Goal: Check status: Check status

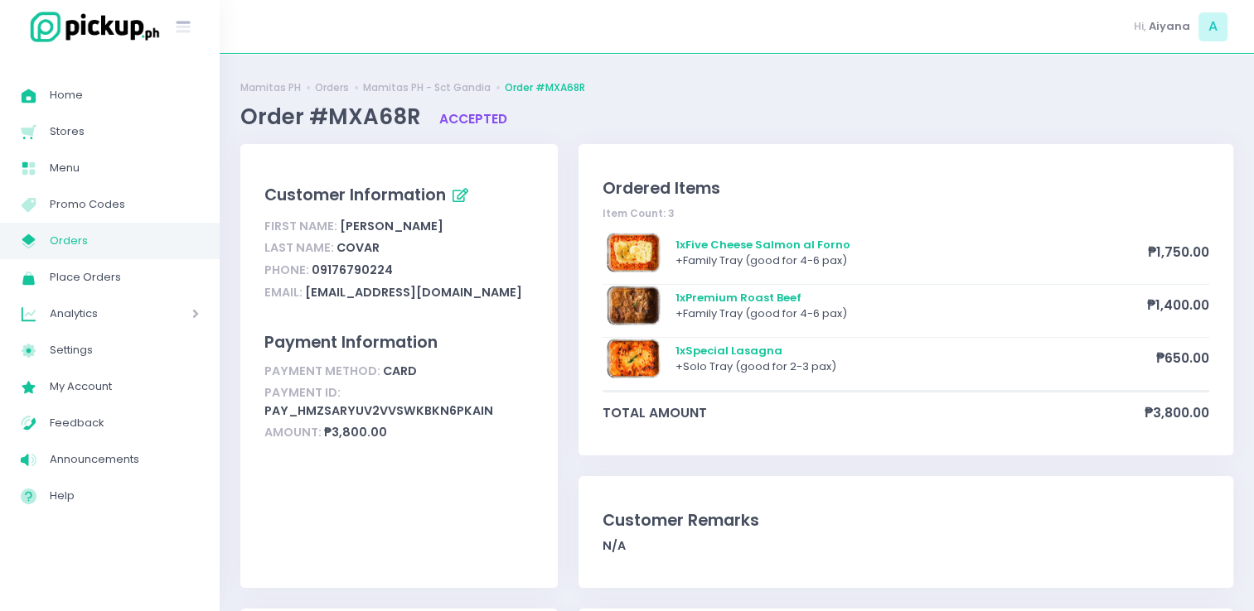
click at [173, 236] on span "Orders" at bounding box center [124, 241] width 149 height 22
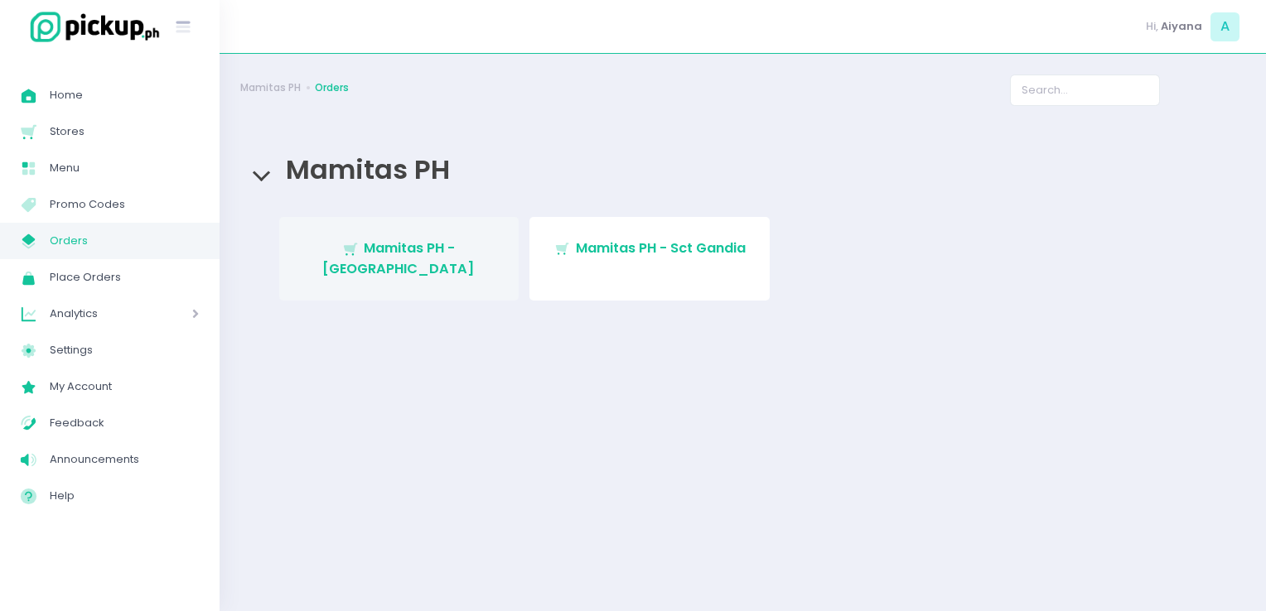
click at [385, 253] on span "Mamitas PH - [GEOGRAPHIC_DATA]" at bounding box center [398, 258] width 152 height 39
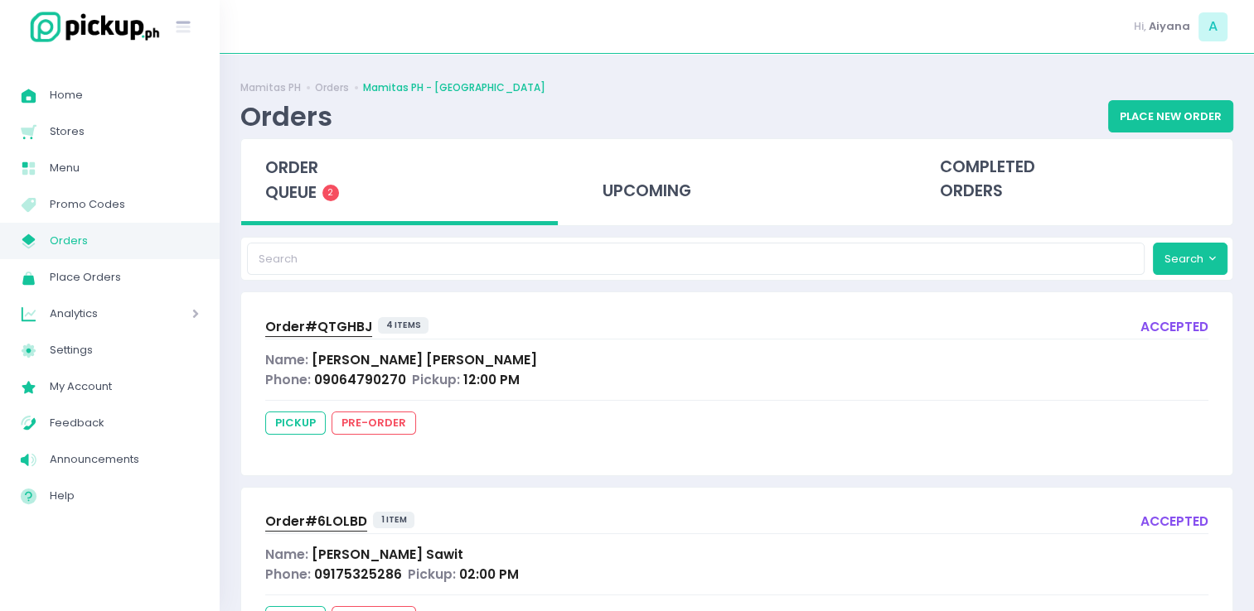
click at [116, 232] on span "Orders" at bounding box center [124, 241] width 149 height 22
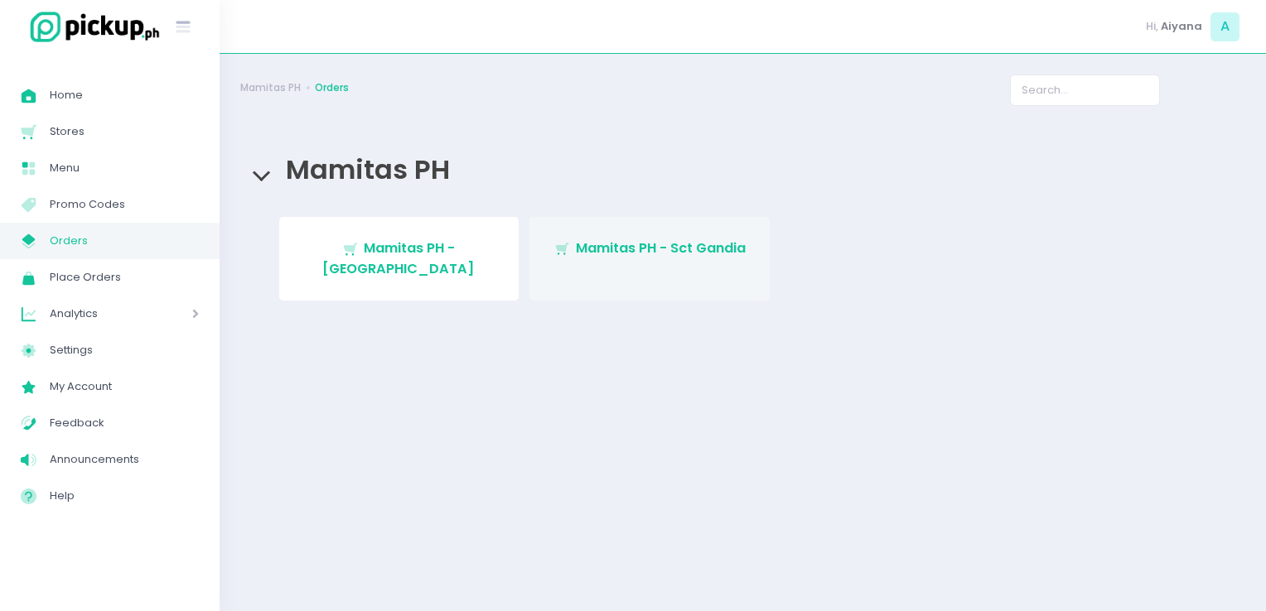
click at [645, 244] on span "Mamitas PH - Sct Gandia" at bounding box center [661, 248] width 170 height 19
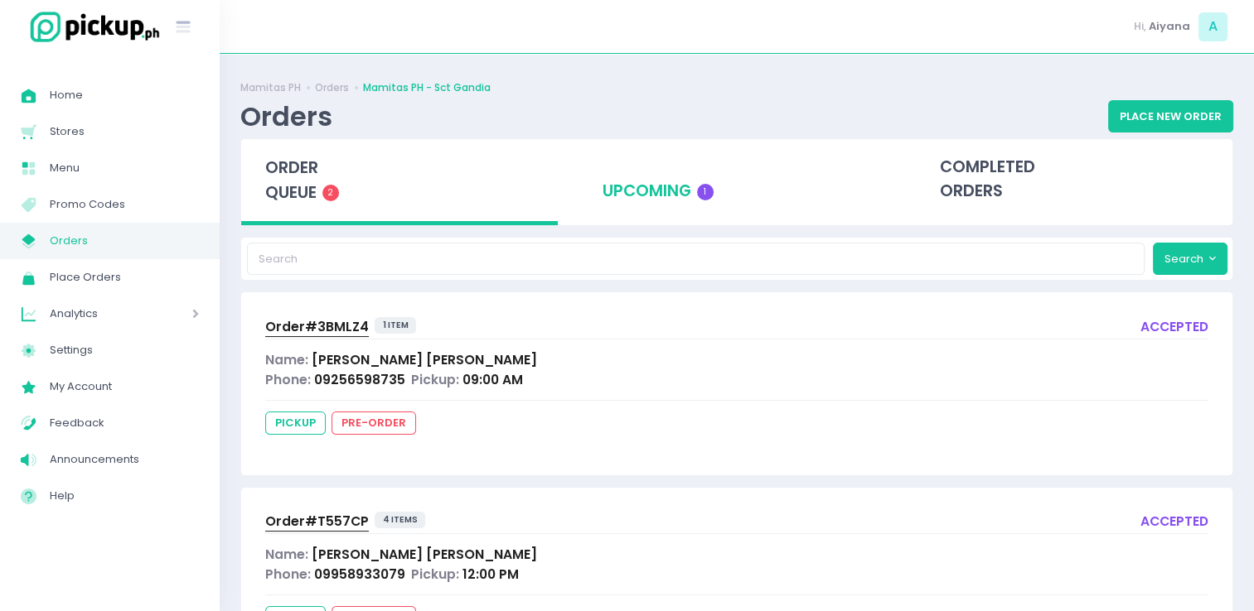
click at [657, 203] on div "upcoming 1" at bounding box center [736, 179] width 317 height 81
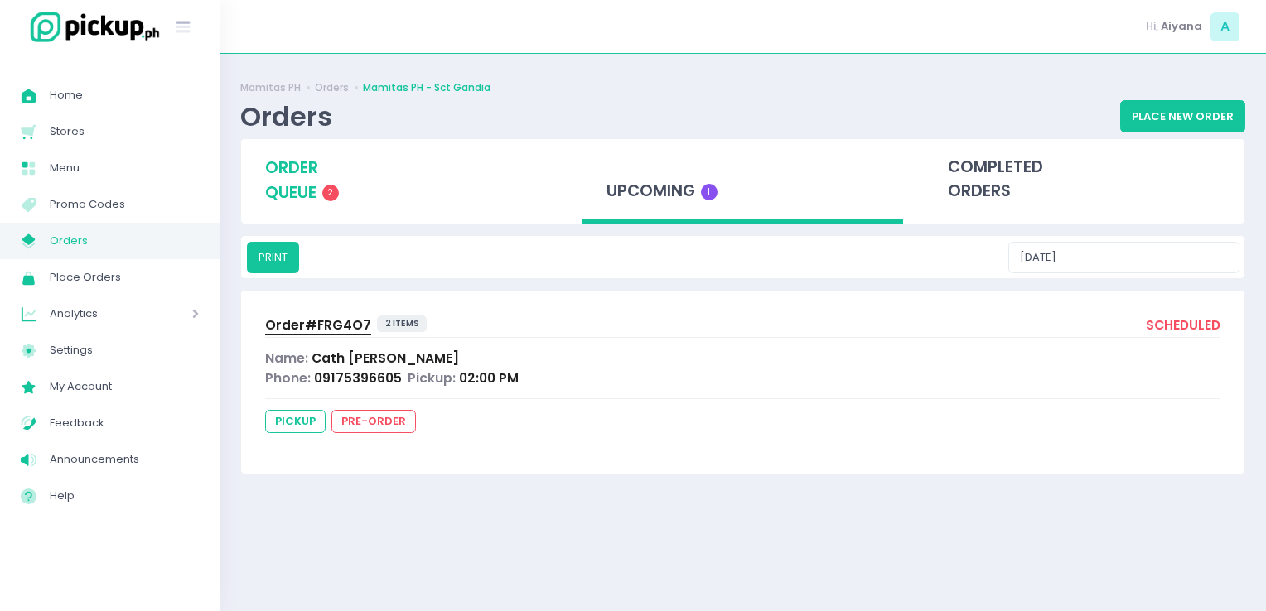
click at [333, 186] on span "2" at bounding box center [330, 193] width 17 height 17
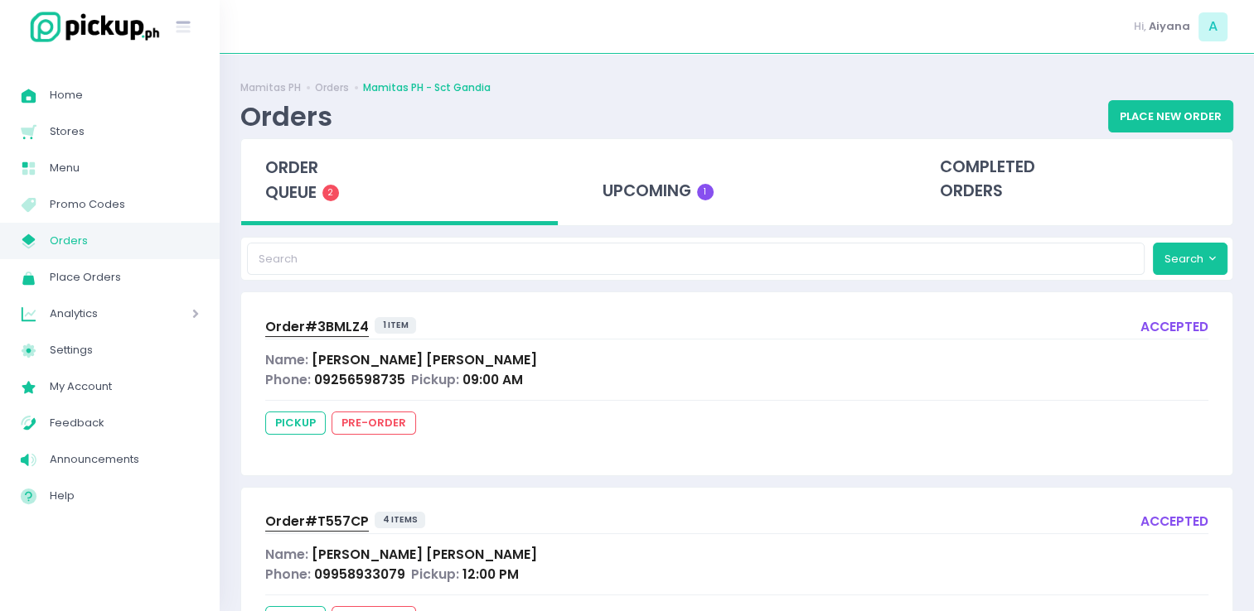
scroll to position [88, 0]
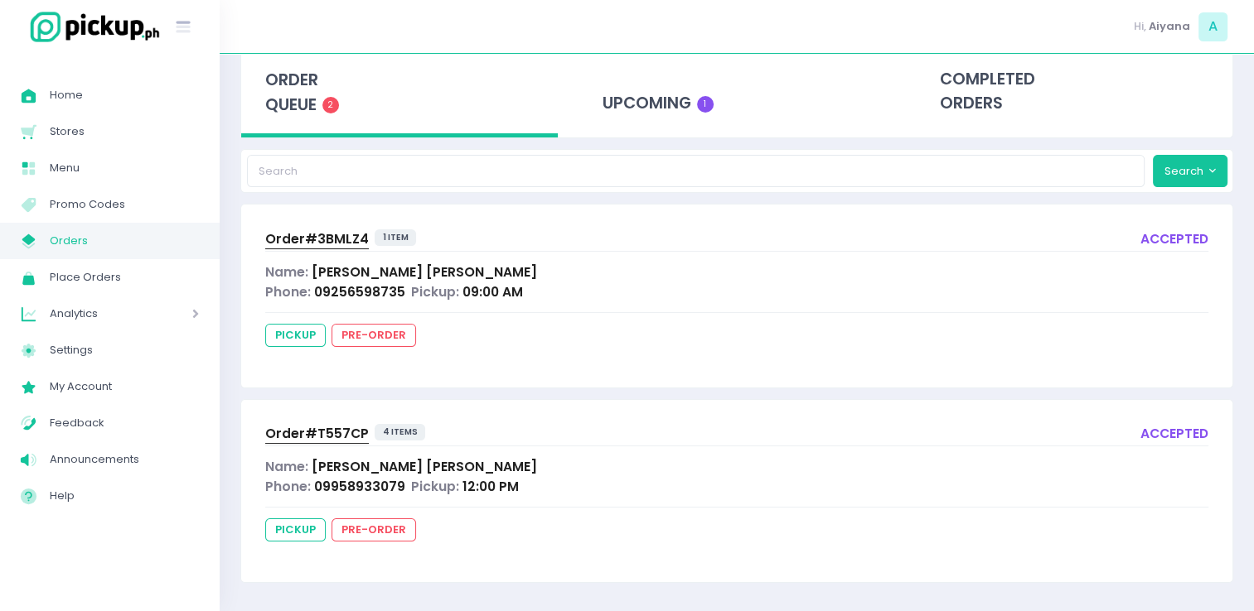
click at [308, 425] on span "Order# T557CP" at bounding box center [317, 433] width 104 height 17
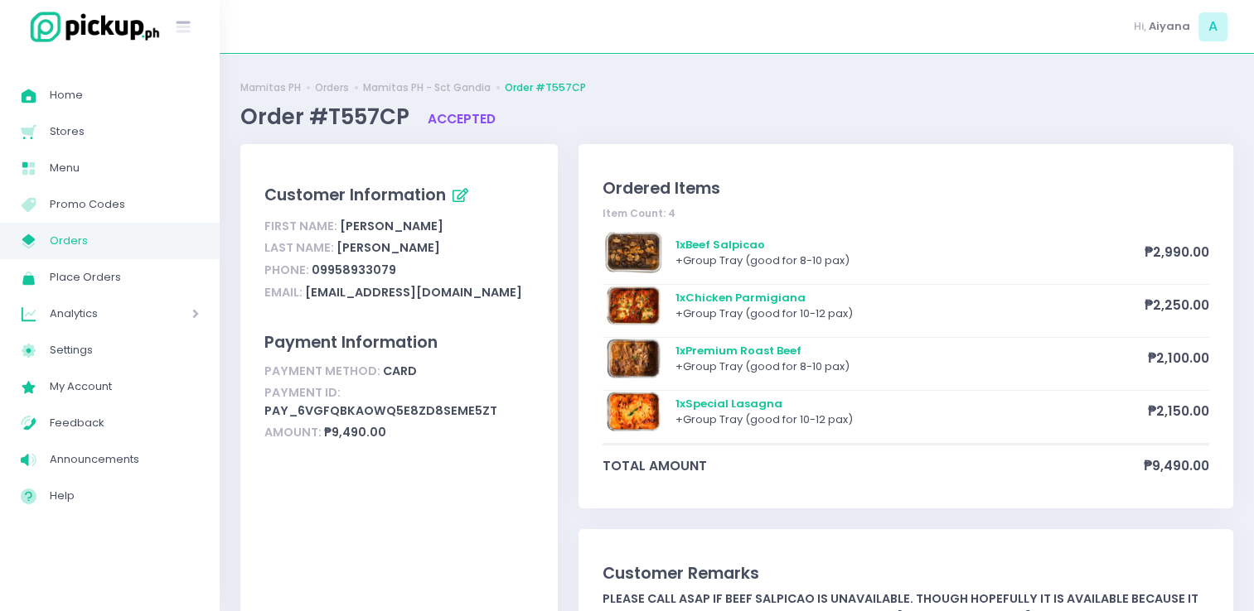
click at [123, 234] on span "Orders" at bounding box center [124, 241] width 149 height 22
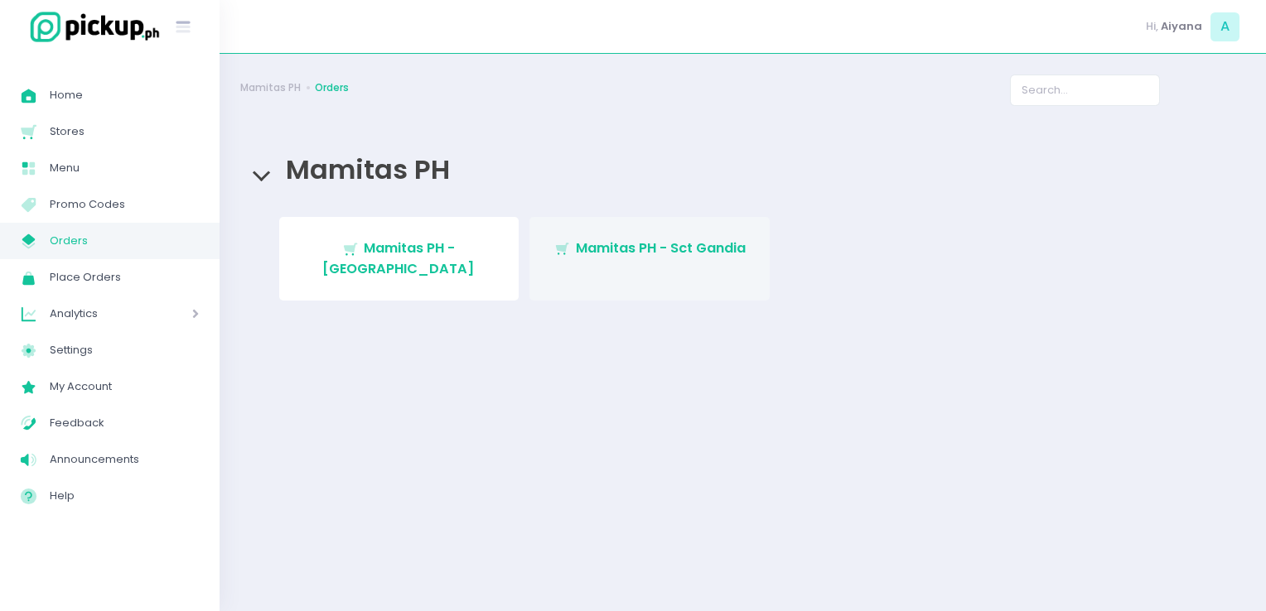
click at [546, 262] on link "Stockholm-icons / Shopping / Cart1 Created with Sketch. Mamitas PH - Sct Gandia" at bounding box center [649, 259] width 240 height 84
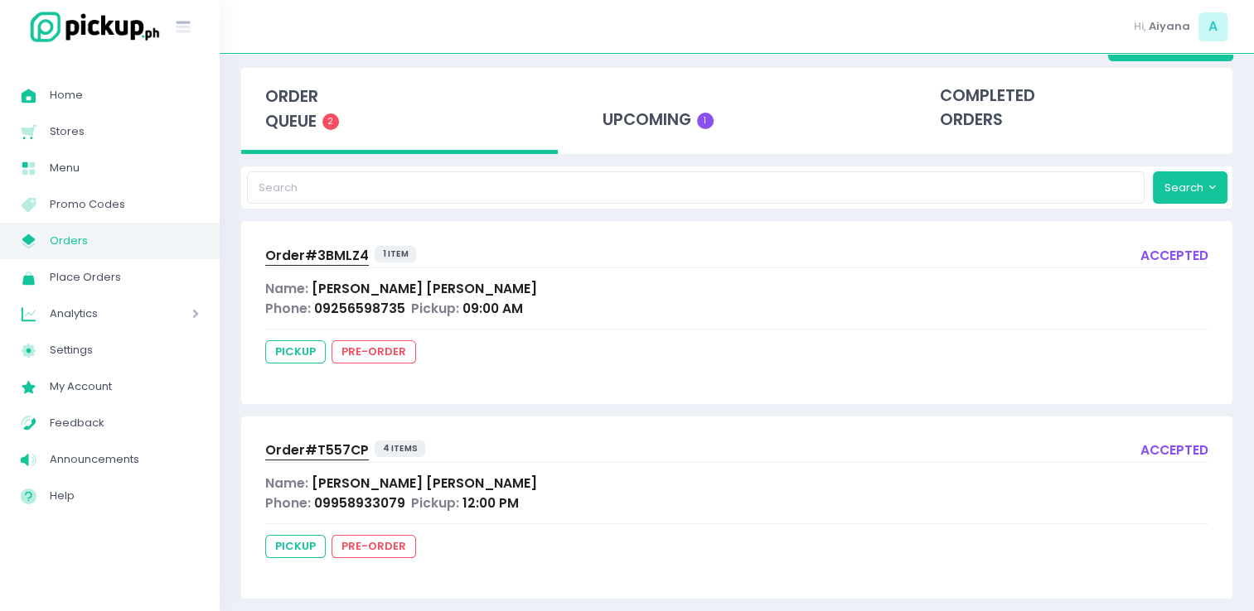
scroll to position [88, 0]
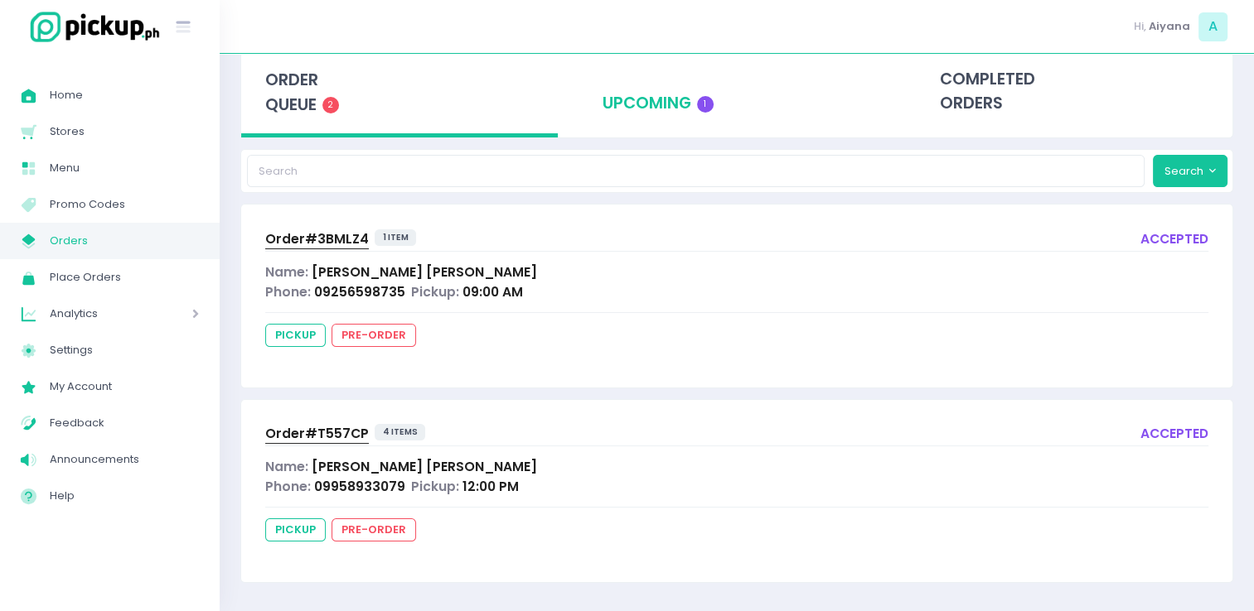
click at [645, 107] on div "upcoming 1" at bounding box center [736, 91] width 317 height 81
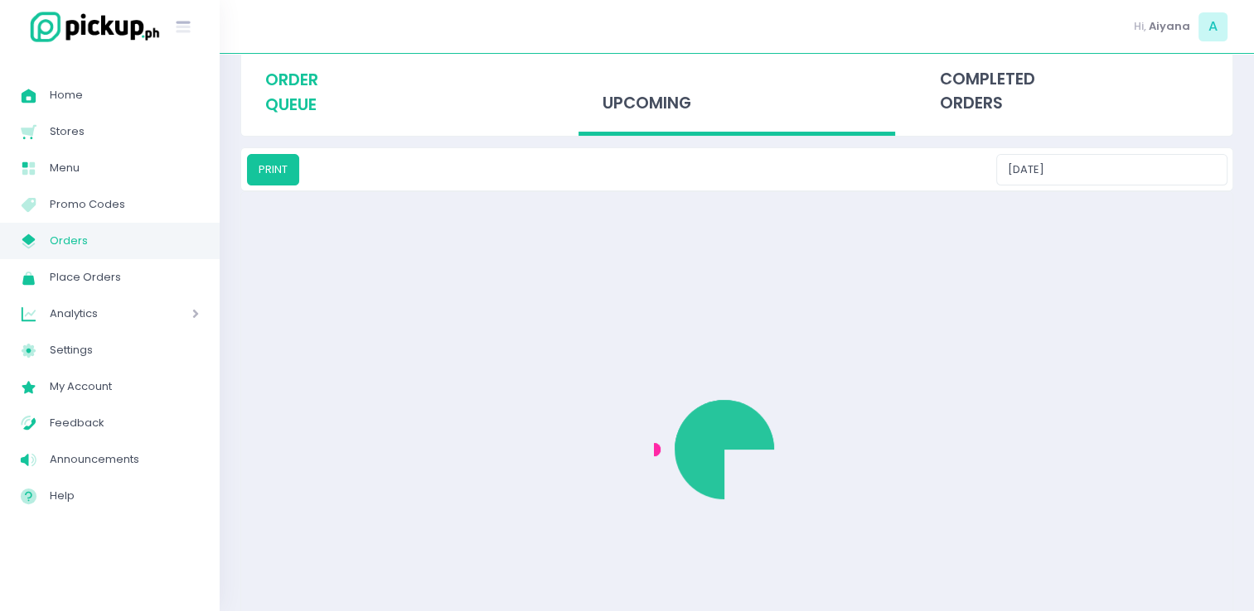
scroll to position [0, 0]
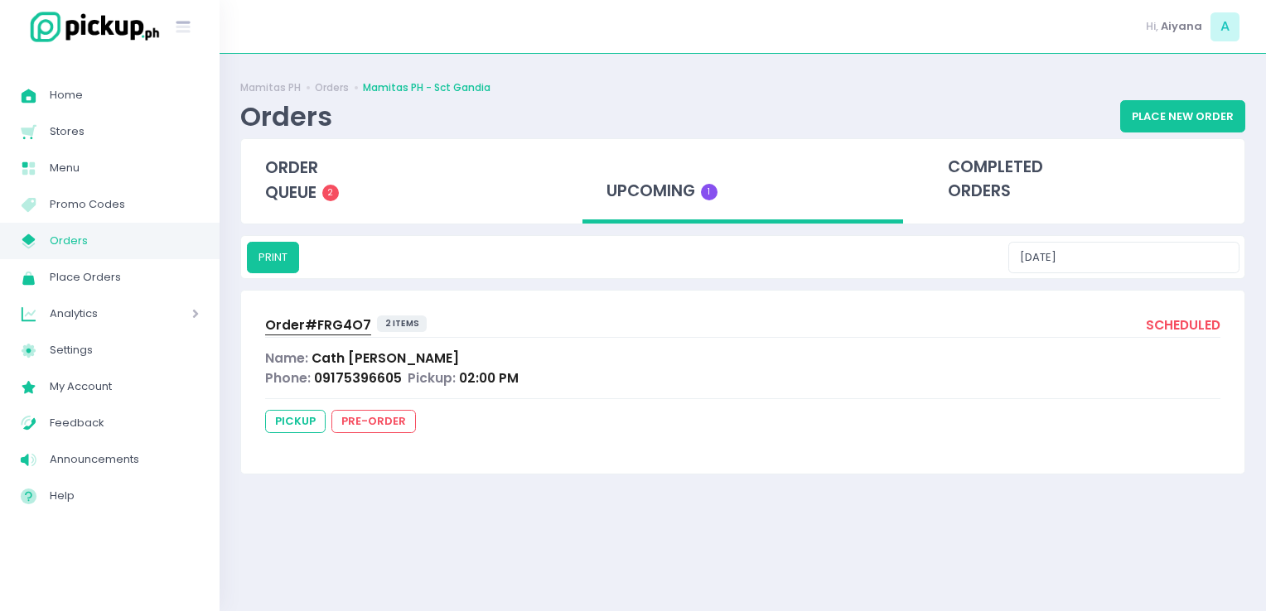
click at [169, 237] on span "Orders" at bounding box center [124, 241] width 149 height 22
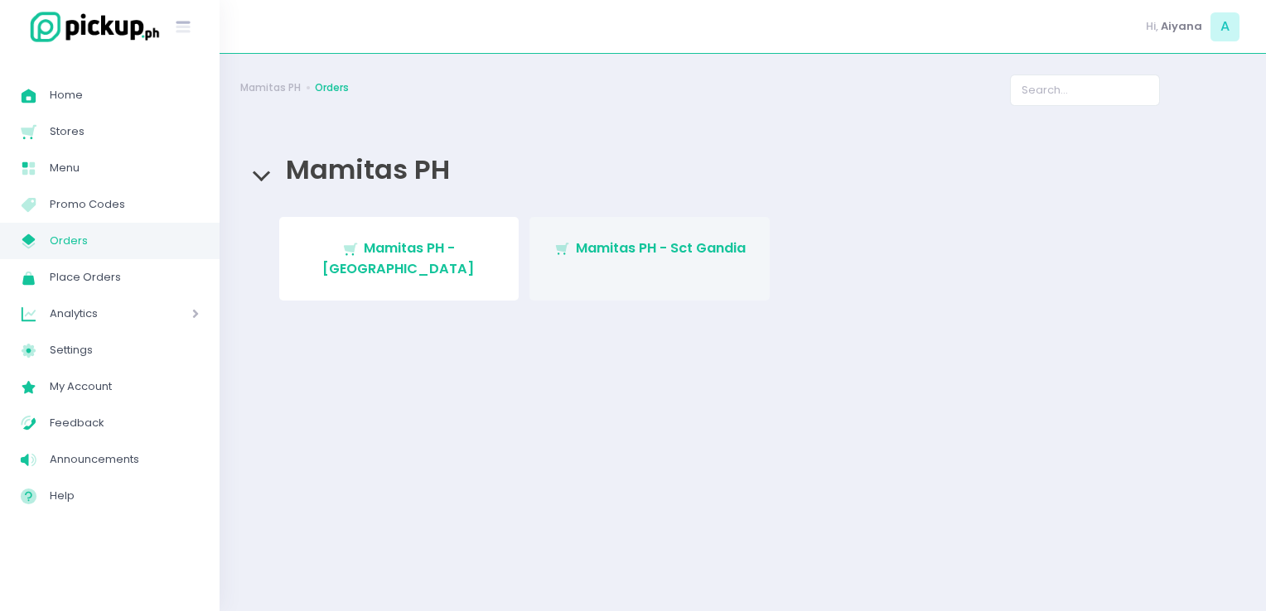
click at [684, 247] on span "Mamitas PH - Sct Gandia" at bounding box center [661, 248] width 170 height 19
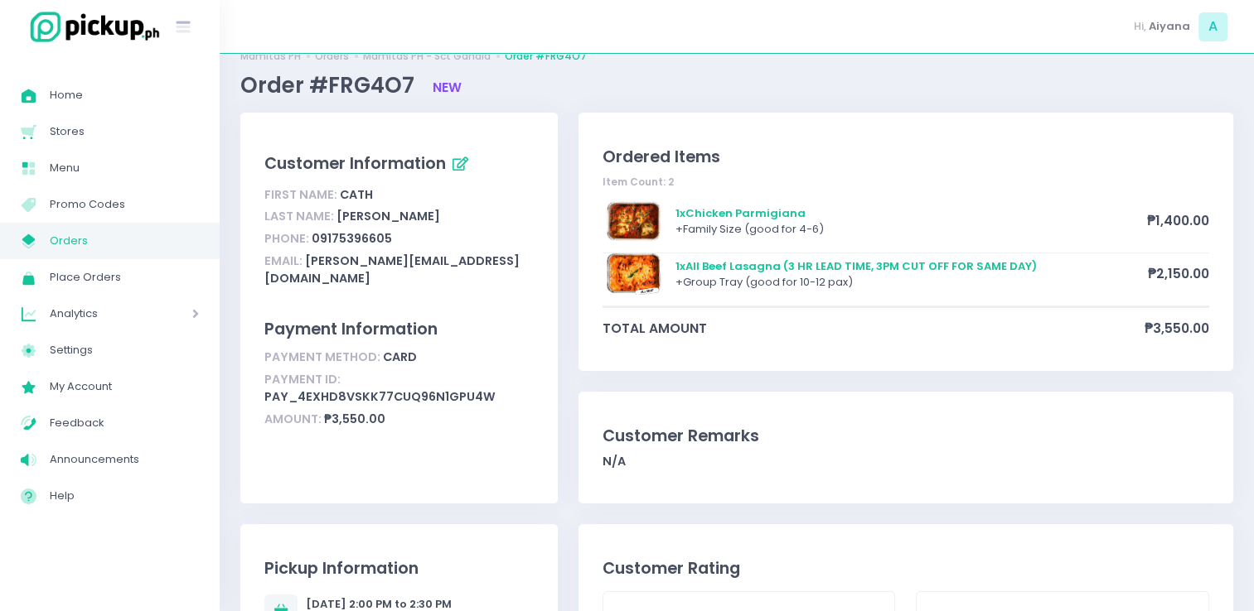
scroll to position [33, 0]
click at [152, 254] on link "My Store Created with Sketch. Orders" at bounding box center [110, 241] width 220 height 36
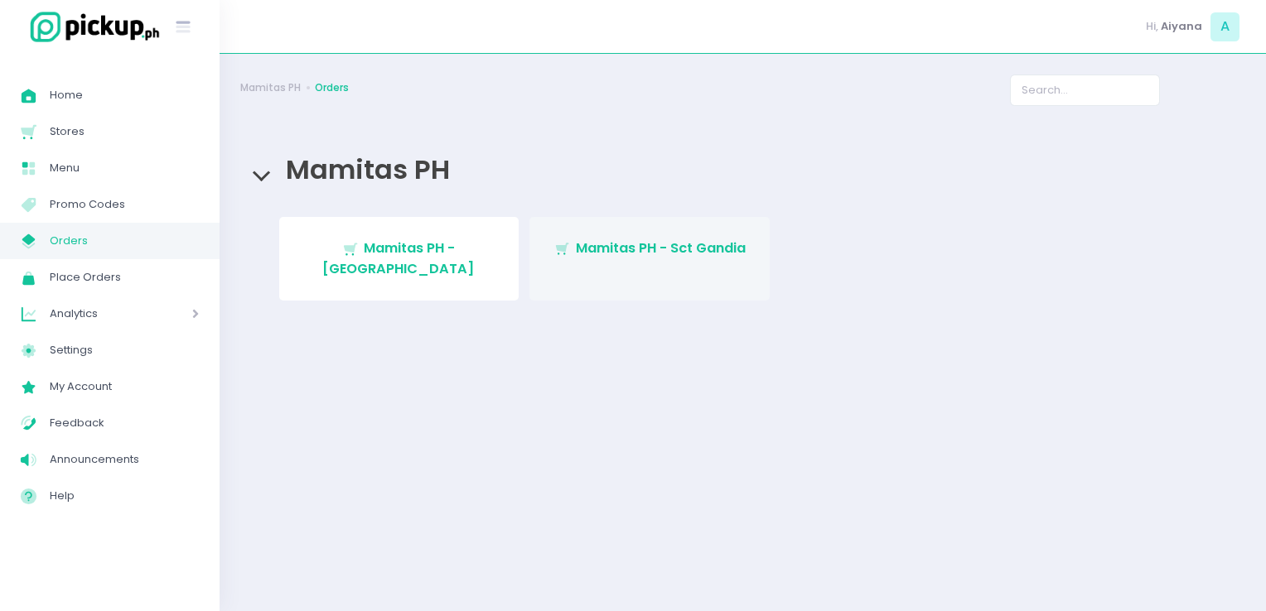
click at [689, 268] on link "Stockholm-icons / Shopping / Cart1 Created with Sketch. Mamitas PH - Sct Gandia" at bounding box center [649, 259] width 240 height 84
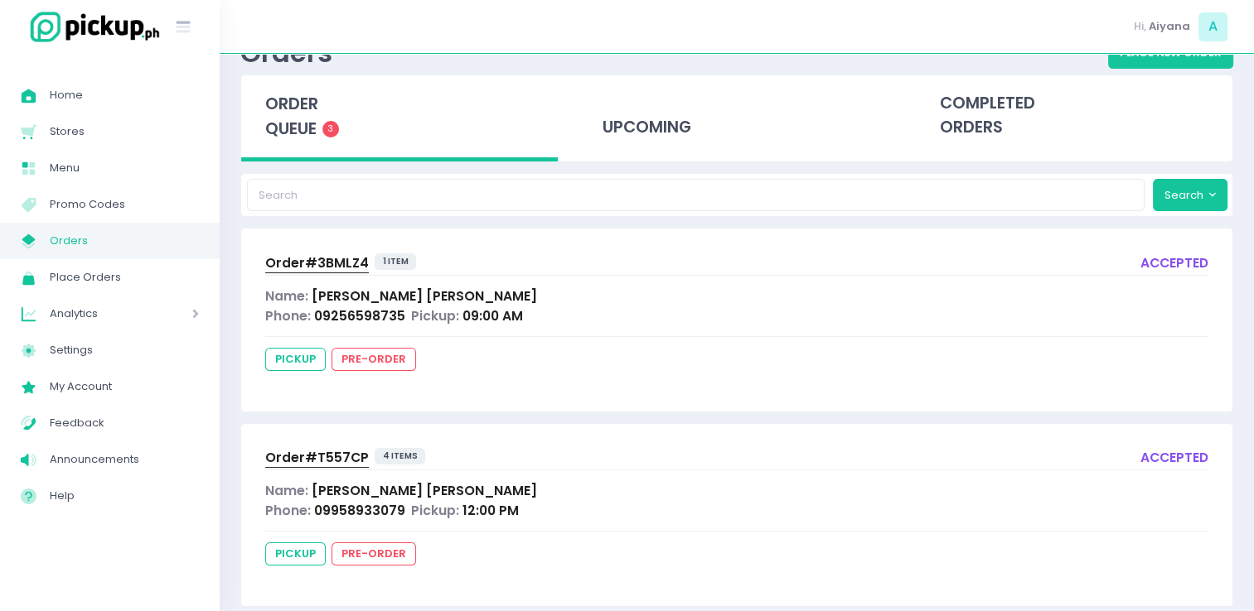
scroll to position [66, 0]
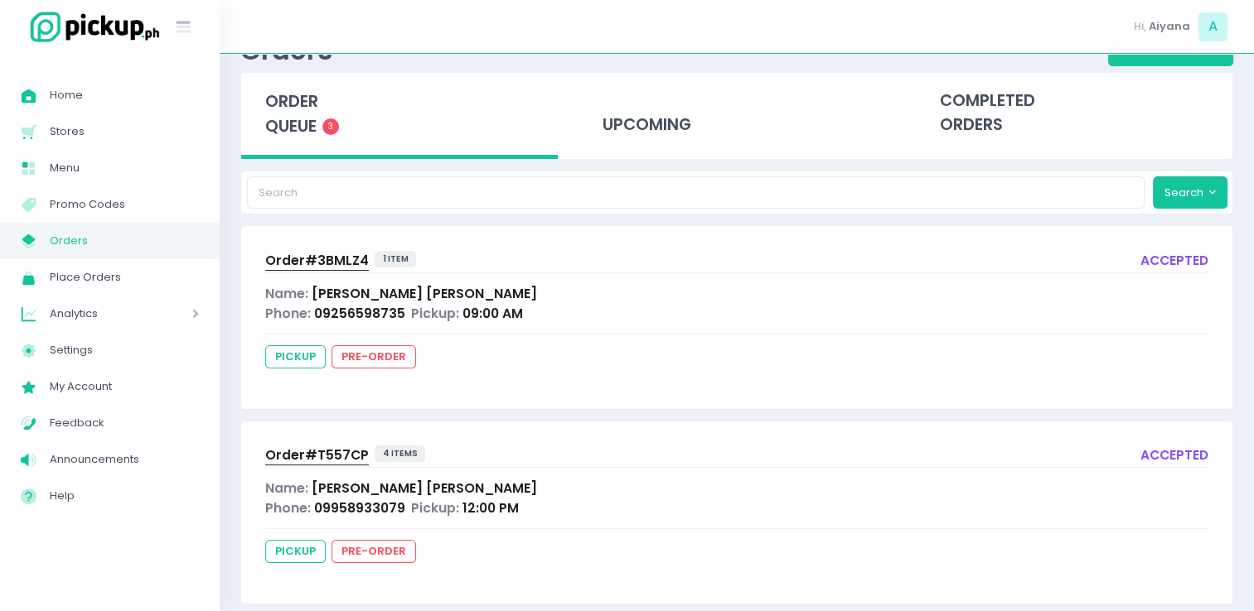
click at [335, 462] on div "Order# T557CP" at bounding box center [317, 456] width 104 height 20
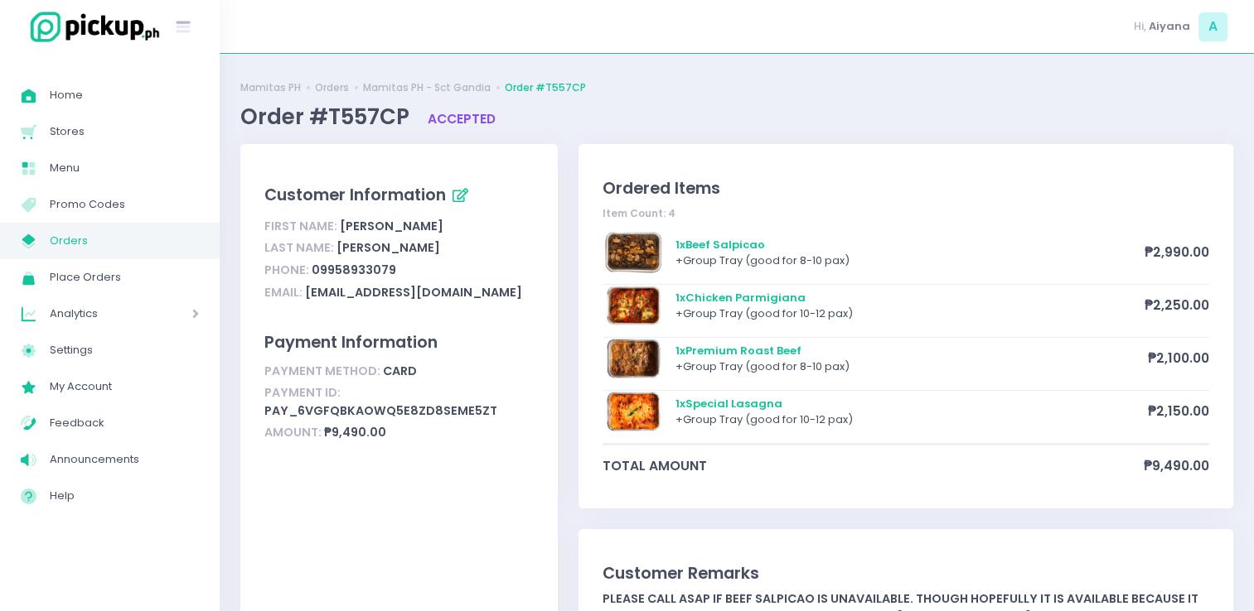
click at [146, 246] on span "Orders" at bounding box center [124, 241] width 149 height 22
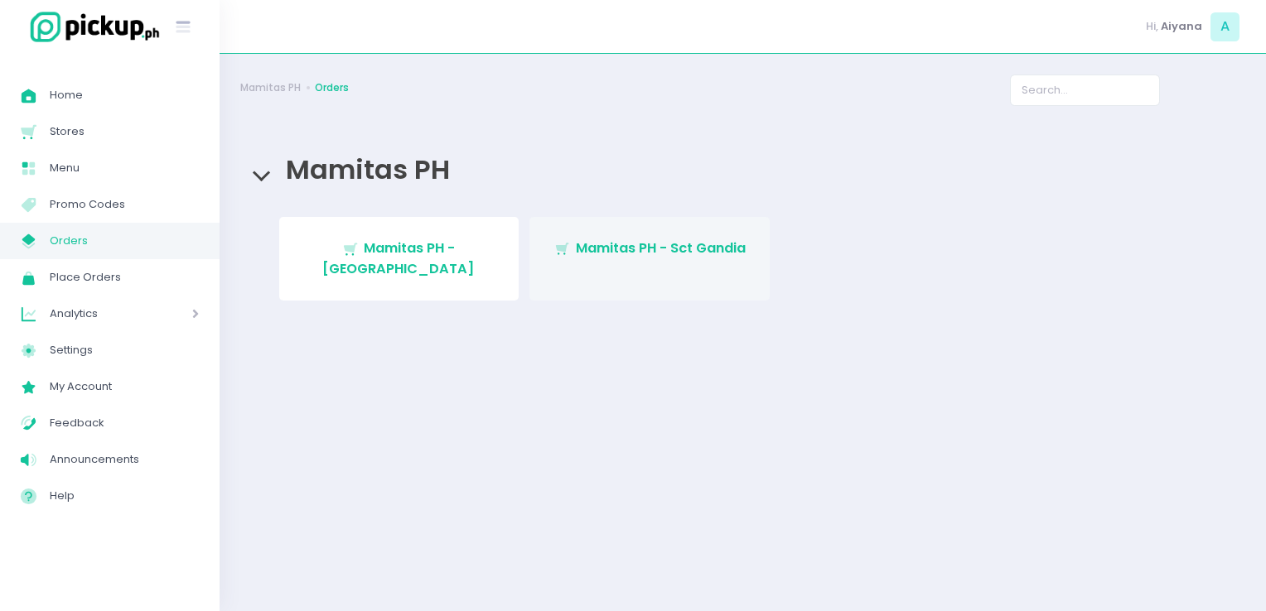
click at [626, 253] on span "Mamitas PH - Sct Gandia" at bounding box center [661, 248] width 170 height 19
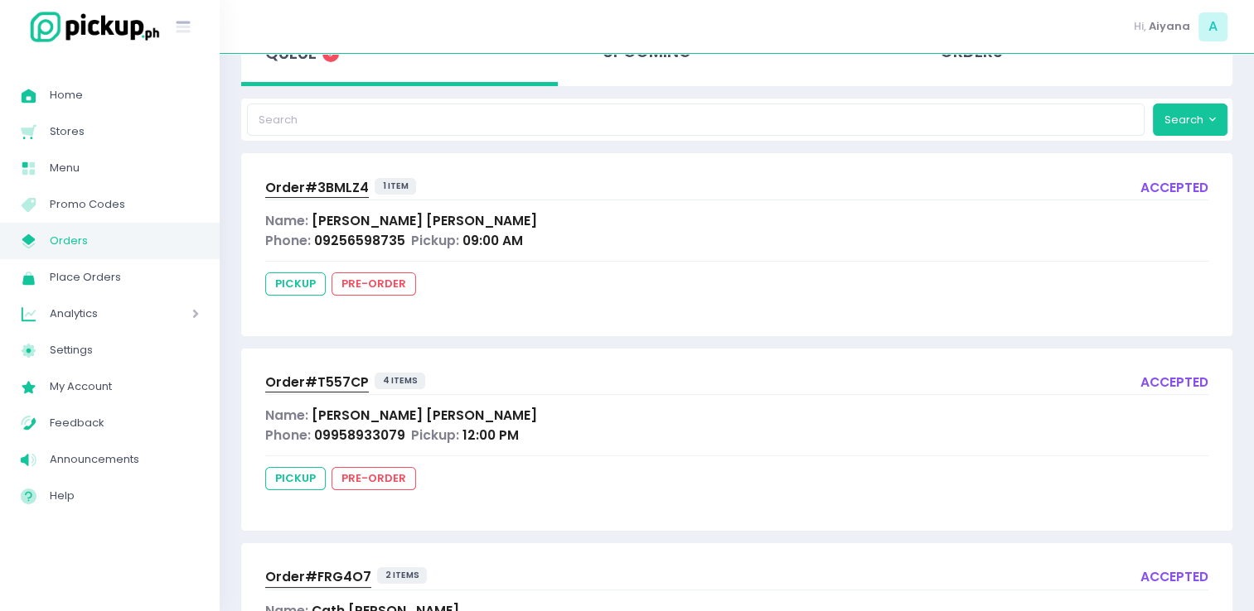
scroll to position [282, 0]
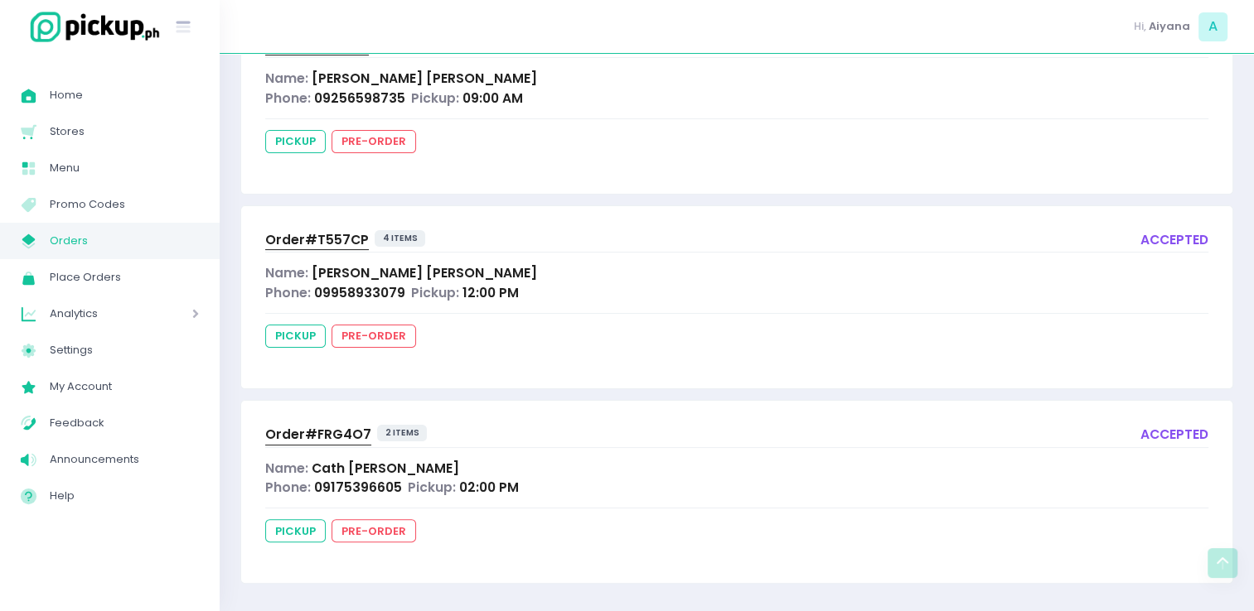
click at [329, 447] on div "Order# FRG4O7 2 items accepted Name: Cath Padilla Phone: 09175396605 Pickup: 02…" at bounding box center [736, 492] width 991 height 182
click at [317, 433] on span "Order# FRG4O7" at bounding box center [318, 434] width 106 height 17
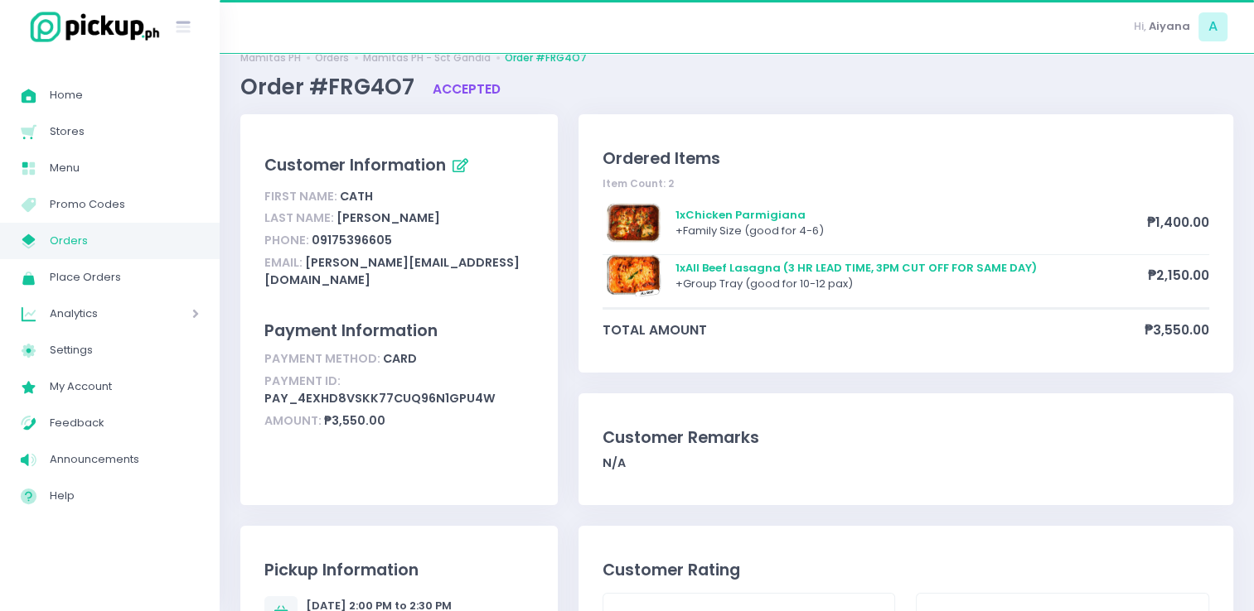
scroll to position [33, 0]
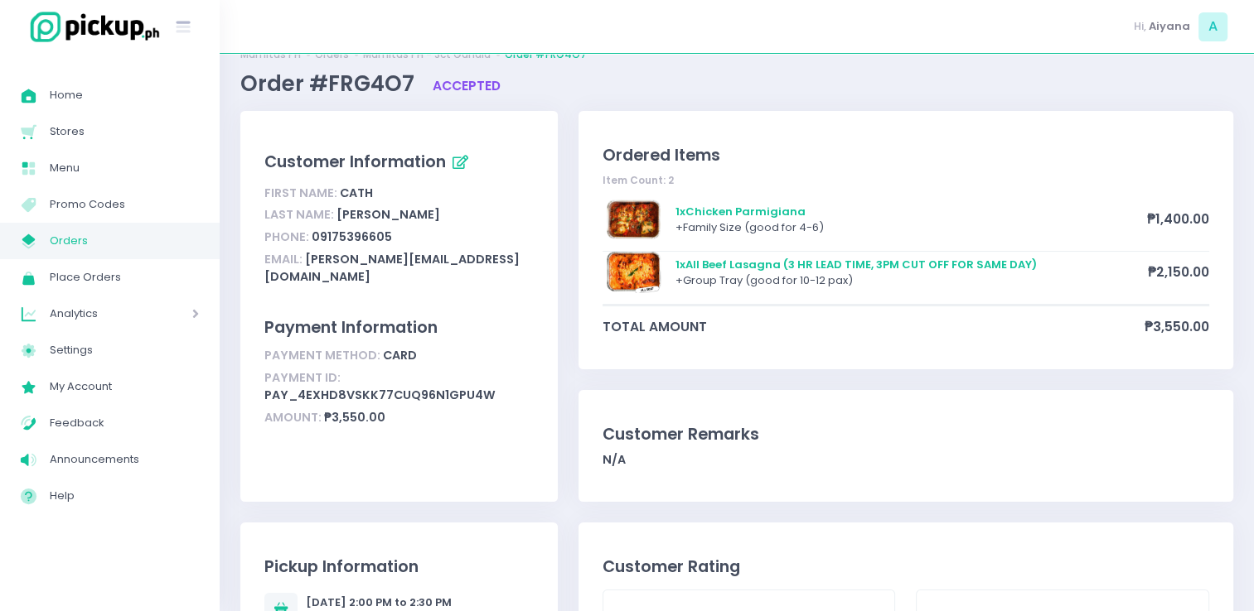
click at [75, 241] on span "Orders" at bounding box center [124, 241] width 149 height 22
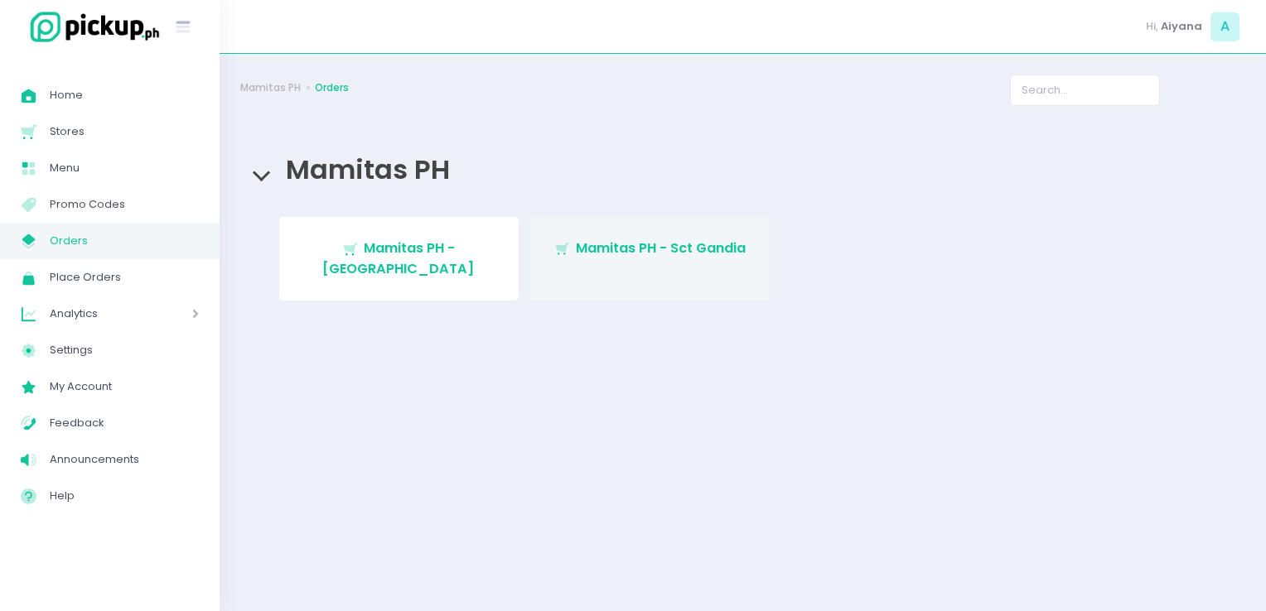
click at [605, 269] on link "Stockholm-icons / Shopping / Cart1 Created with Sketch. Mamitas PH - Sct Gandia" at bounding box center [649, 259] width 240 height 84
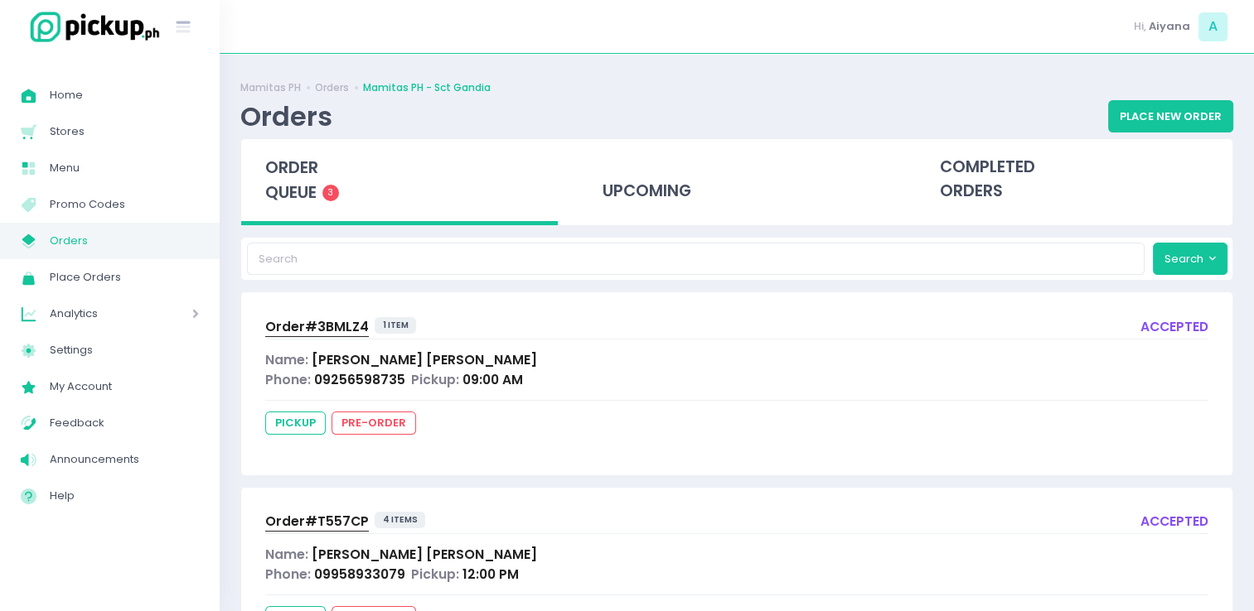
scroll to position [33, 0]
